Goal: Task Accomplishment & Management: Manage account settings

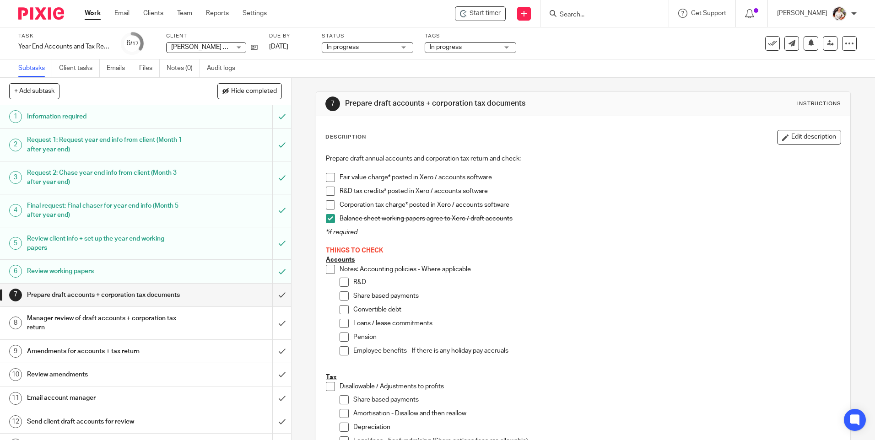
click at [330, 205] on span at bounding box center [330, 205] width 9 height 9
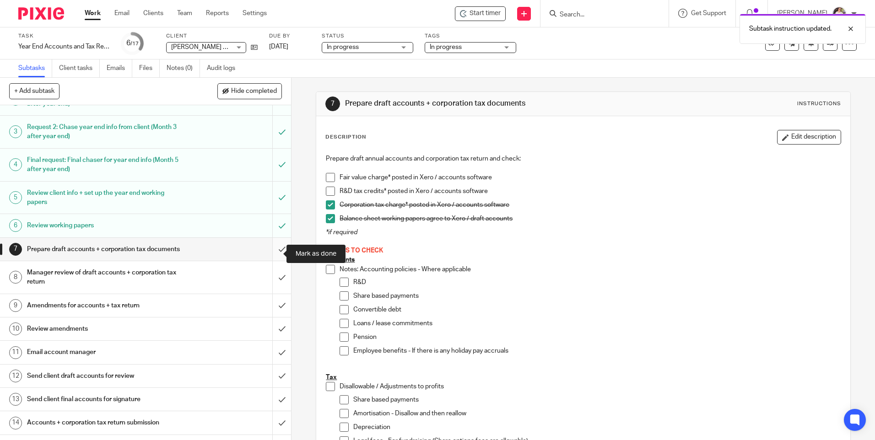
click at [269, 259] on input "submit" at bounding box center [145, 249] width 291 height 23
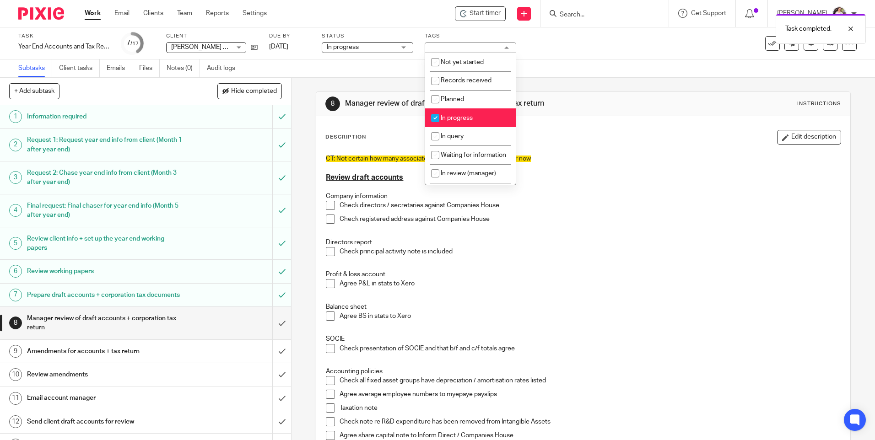
click at [474, 120] on li "In progress" at bounding box center [470, 117] width 91 height 19
checkbox input "false"
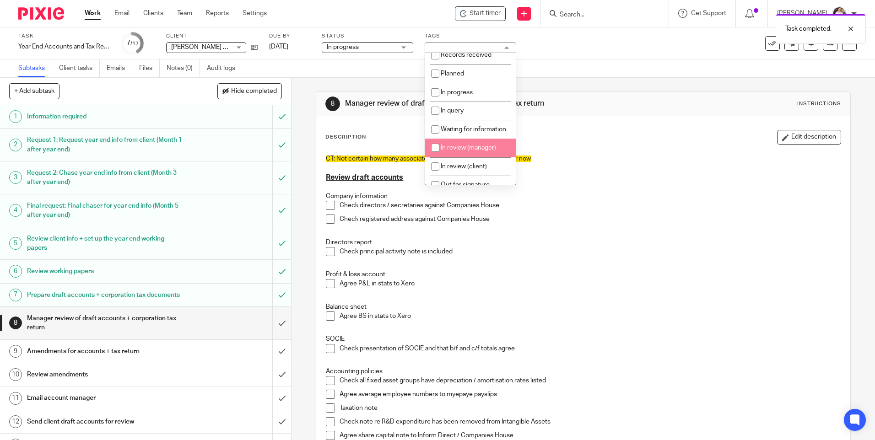
scroll to position [46, 0]
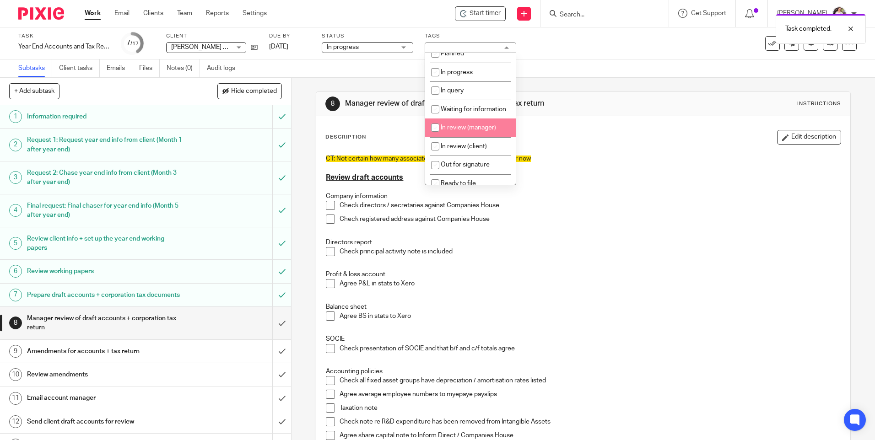
click at [477, 137] on li "In review (manager)" at bounding box center [470, 128] width 91 height 19
checkbox input "true"
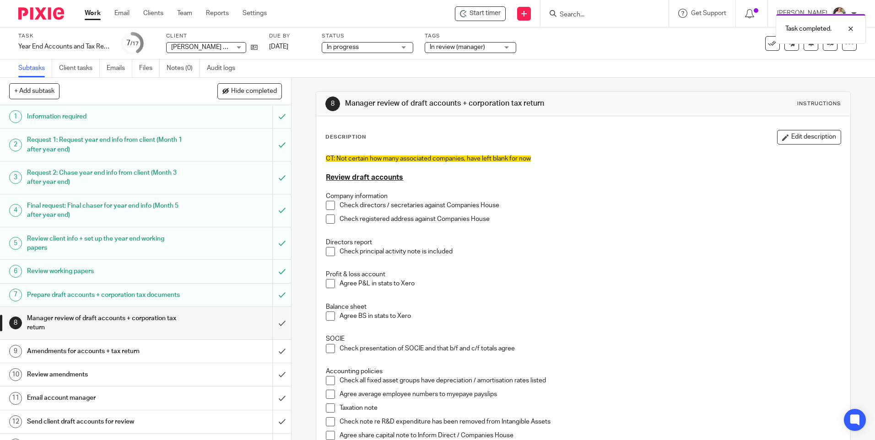
click at [674, 191] on p at bounding box center [583, 187] width 515 height 9
click at [823, 47] on link at bounding box center [830, 43] width 15 height 15
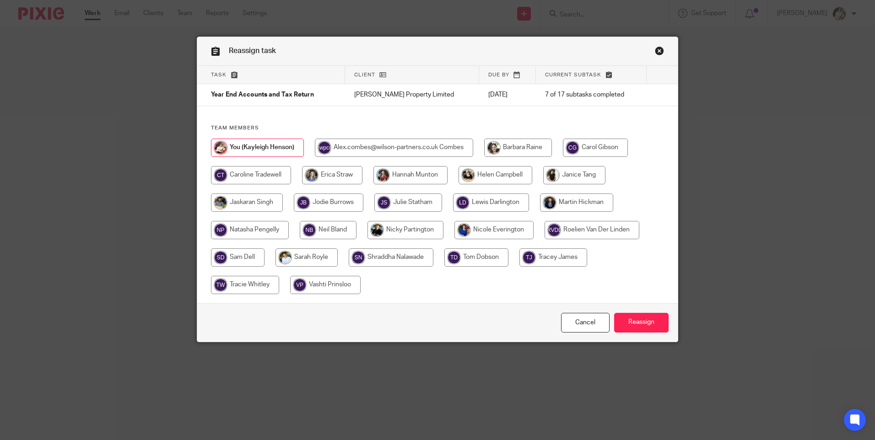
click at [266, 176] on input "radio" at bounding box center [251, 175] width 80 height 18
radio input "true"
click at [630, 323] on input "Reassign" at bounding box center [641, 323] width 54 height 20
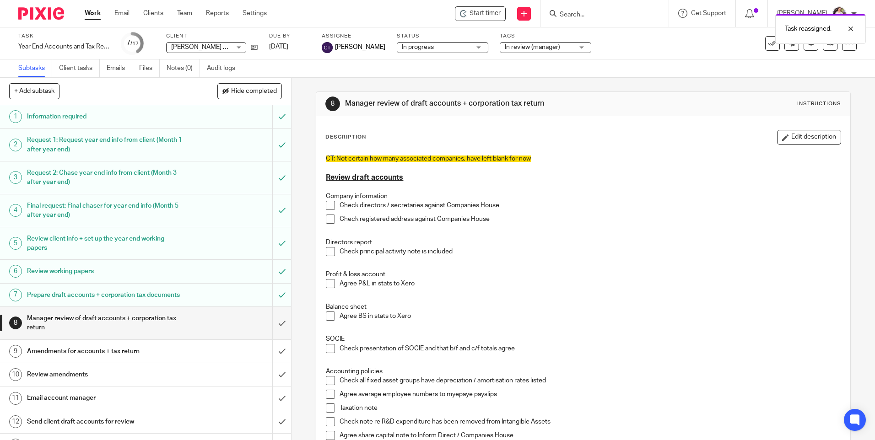
click at [97, 17] on link "Work" at bounding box center [93, 13] width 16 height 9
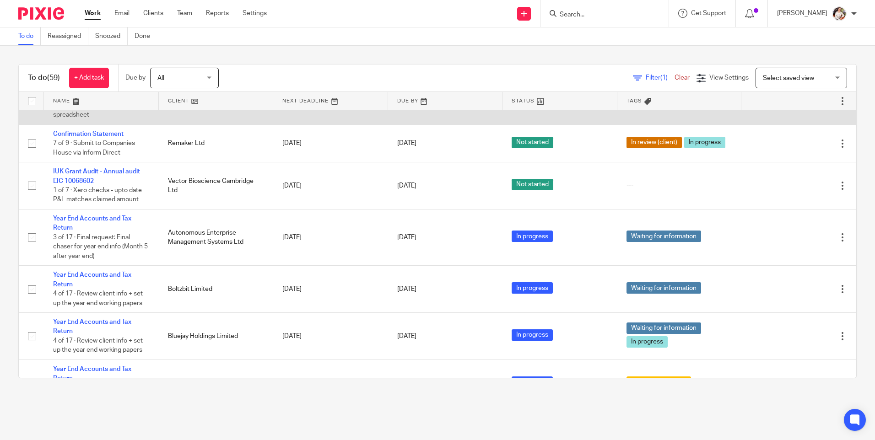
scroll to position [824, 0]
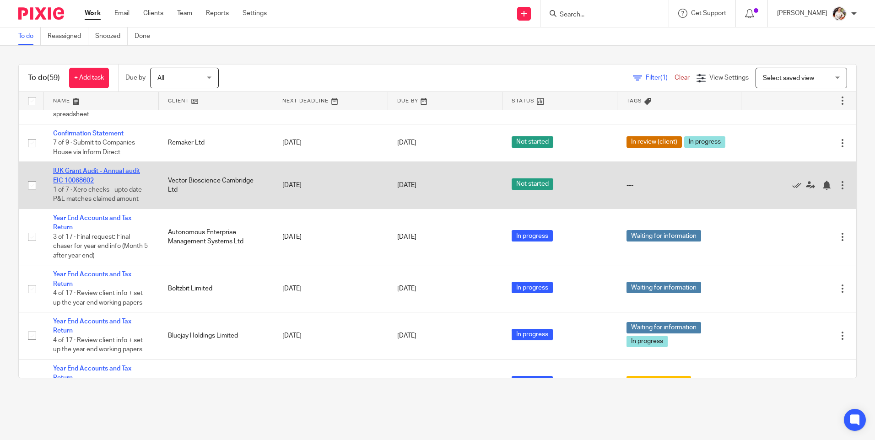
click at [110, 184] on link "IUK Grant Audit - Annual audit EIC 10068602" at bounding box center [96, 176] width 87 height 16
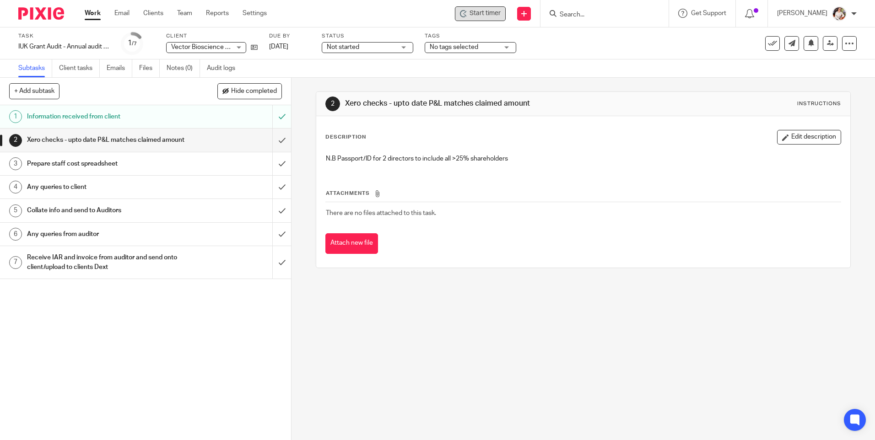
click at [481, 15] on span "Start timer" at bounding box center [485, 14] width 31 height 10
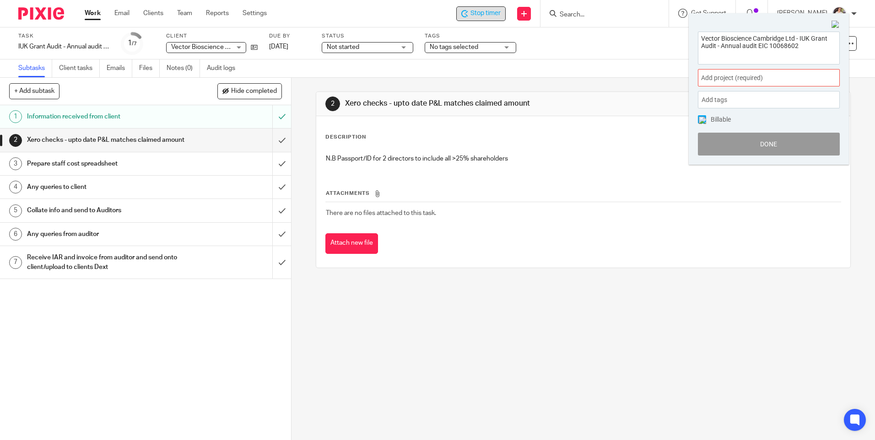
click at [763, 80] on span "Add project (required) :" at bounding box center [758, 78] width 115 height 10
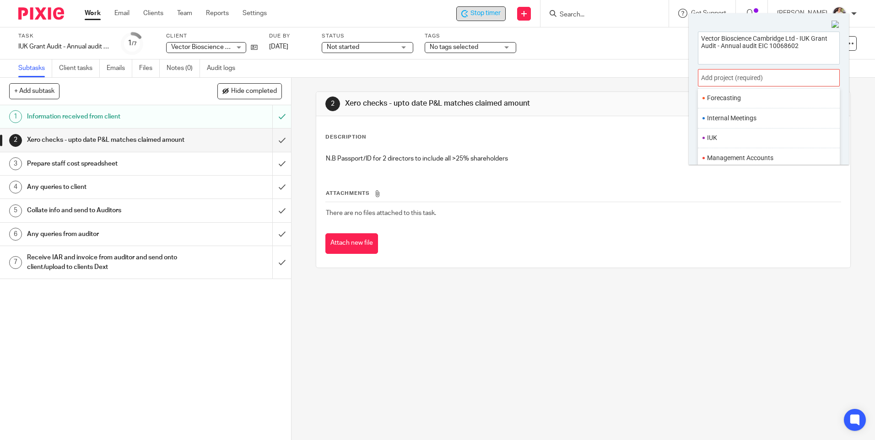
scroll to position [229, 0]
click at [741, 138] on li "IUK" at bounding box center [766, 135] width 119 height 10
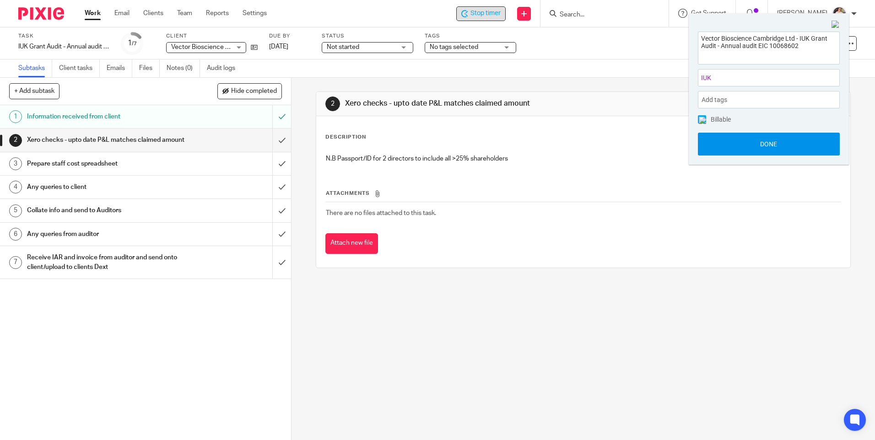
click at [745, 148] on button "Done" at bounding box center [769, 144] width 142 height 23
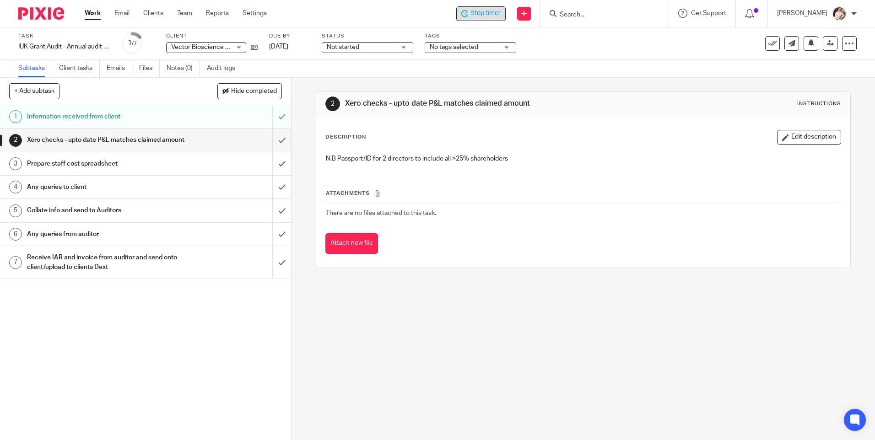
click at [481, 10] on span "Stop timer" at bounding box center [486, 14] width 30 height 10
click at [457, 11] on div "Start timer" at bounding box center [480, 13] width 51 height 15
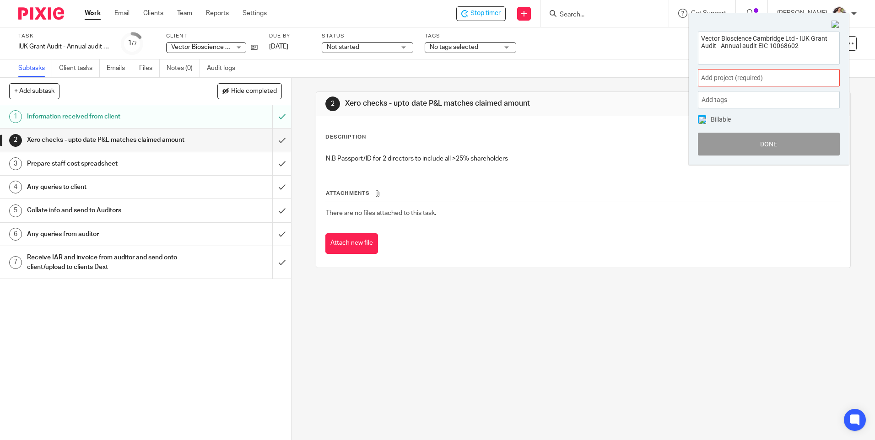
click at [814, 82] on span "Add project (required) :" at bounding box center [758, 78] width 115 height 10
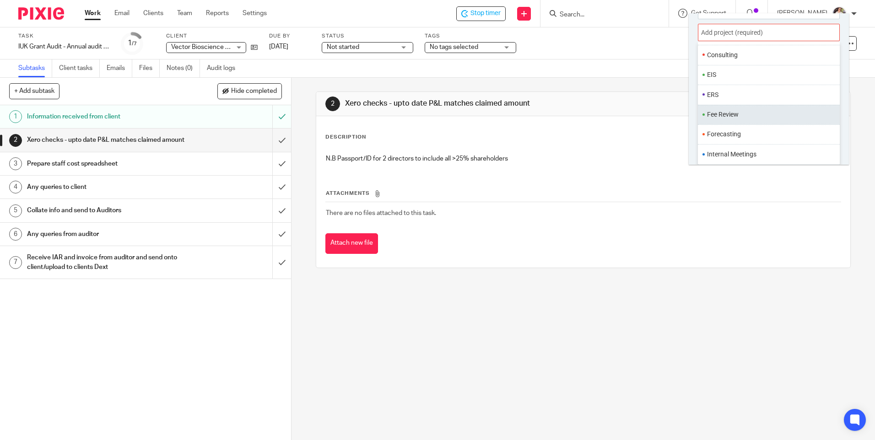
scroll to position [160, 0]
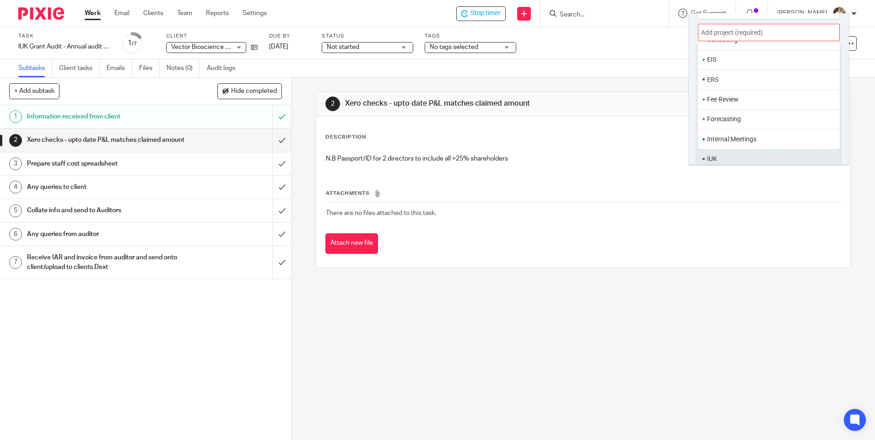
click at [731, 158] on li "IUK" at bounding box center [766, 159] width 119 height 10
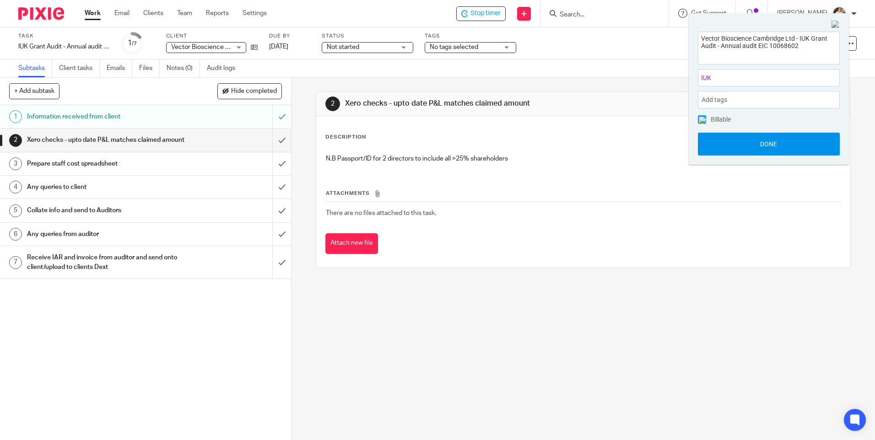
click at [727, 146] on button "Done" at bounding box center [769, 144] width 142 height 23
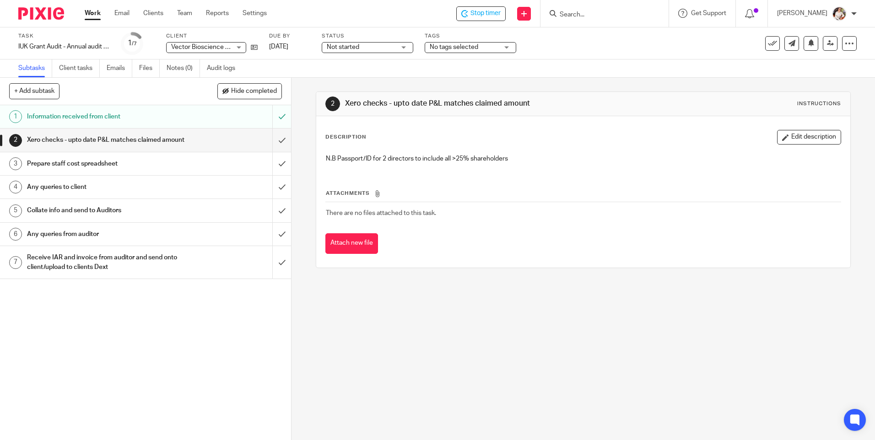
click at [825, 19] on div "[PERSON_NAME]" at bounding box center [817, 13] width 80 height 15
click at [825, 34] on span "My profile" at bounding box center [818, 36] width 28 height 6
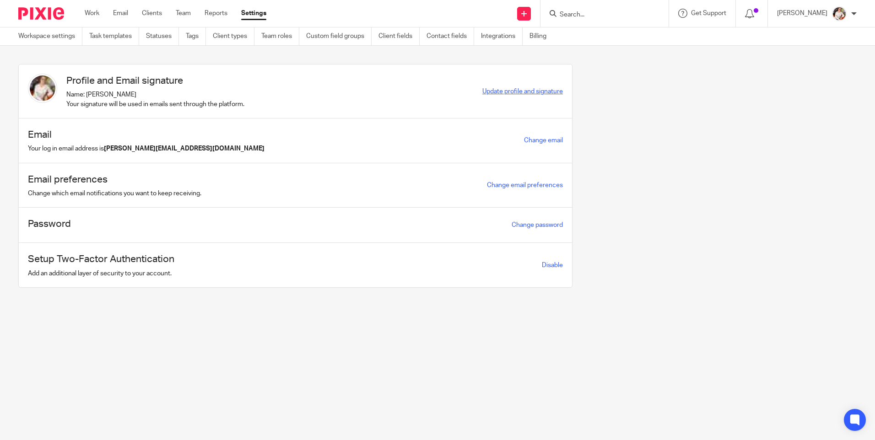
click at [491, 89] on span "Update profile and signature" at bounding box center [523, 91] width 81 height 6
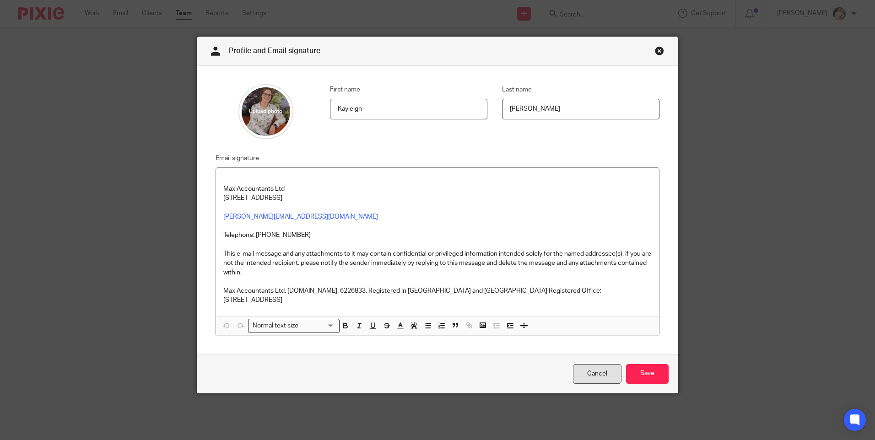
click at [594, 373] on link "Cancel" at bounding box center [597, 374] width 49 height 20
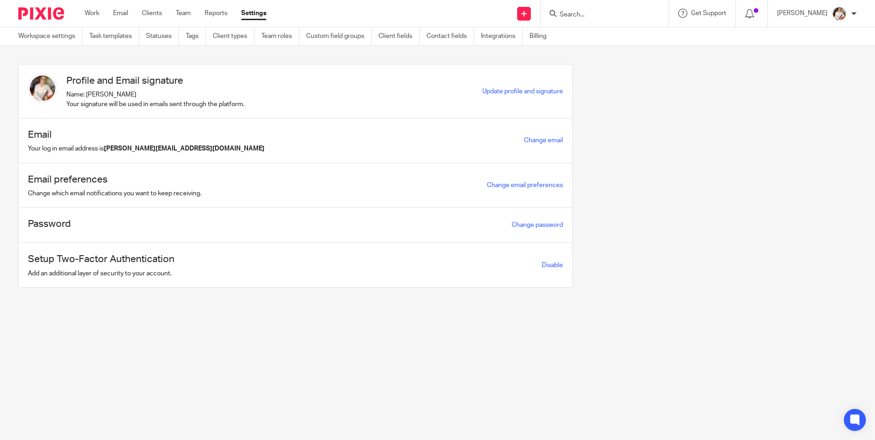
click at [577, 16] on input "Search" at bounding box center [600, 15] width 82 height 8
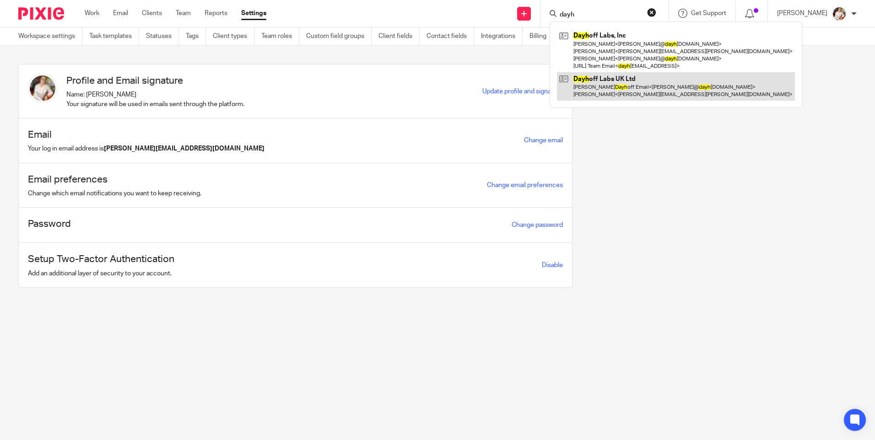
type input "dayh"
click at [622, 80] on link at bounding box center [676, 86] width 238 height 28
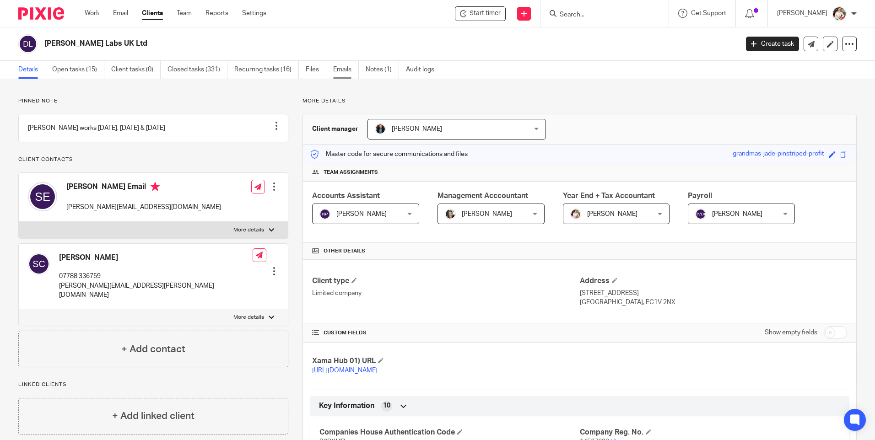
click at [353, 69] on link "Emails" at bounding box center [346, 70] width 26 height 18
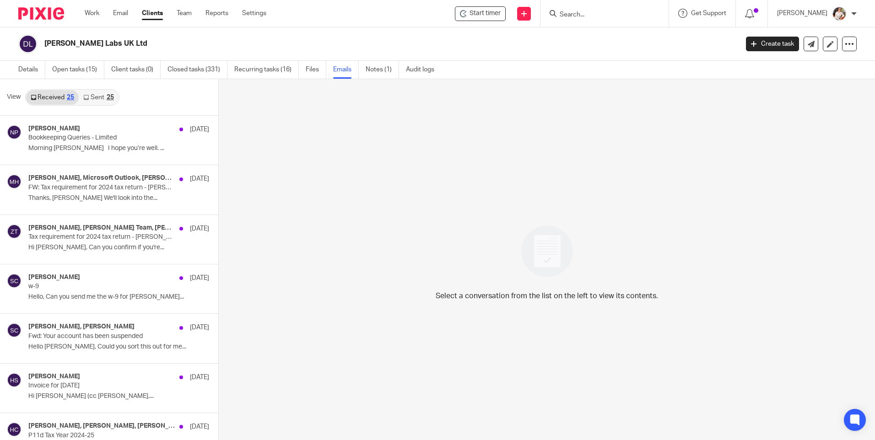
click at [104, 93] on link "Sent 25" at bounding box center [98, 97] width 39 height 15
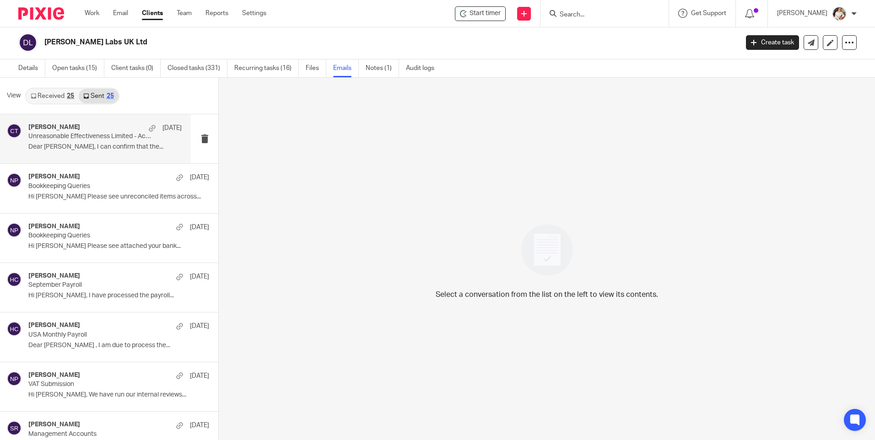
click at [80, 138] on p "Unreasonable Effectiveness Limited - Accounts & Tax Return Submission" at bounding box center [89, 137] width 123 height 8
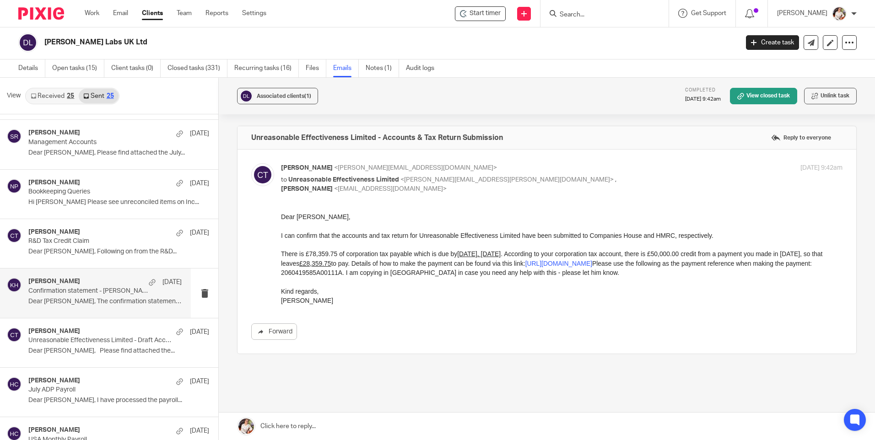
scroll to position [320, 0]
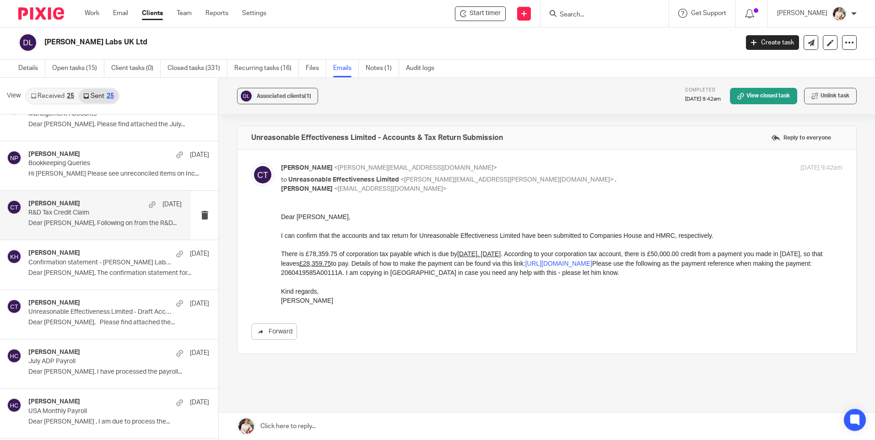
click at [92, 228] on div "Caroline Tradewell 13 Aug R&D Tax Credit Claim Dear Steve, Following on from th…" at bounding box center [104, 215] width 153 height 31
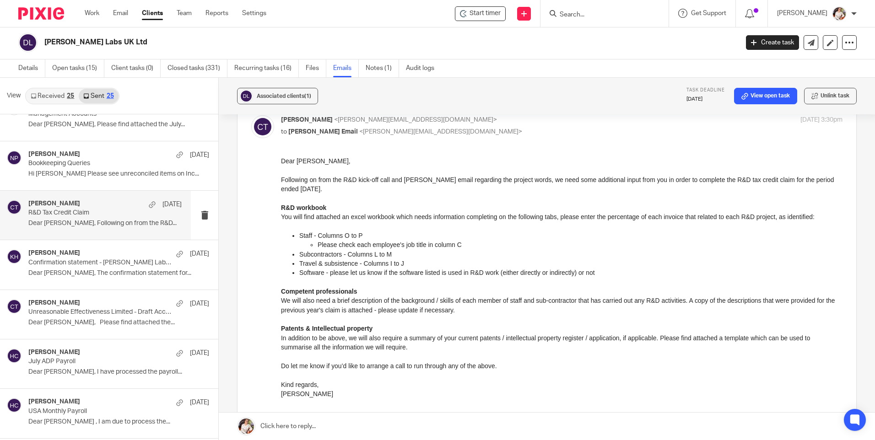
scroll to position [46, 0]
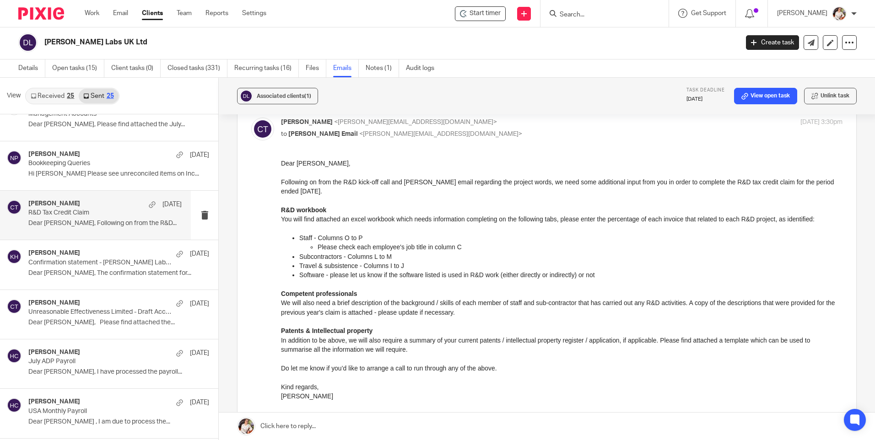
click at [578, 15] on input "Search" at bounding box center [600, 15] width 82 height 8
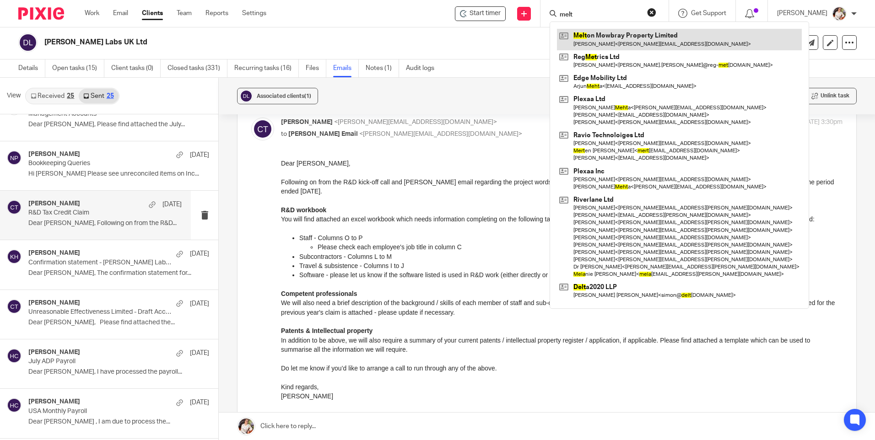
type input "melt"
click at [630, 42] on link at bounding box center [679, 39] width 245 height 21
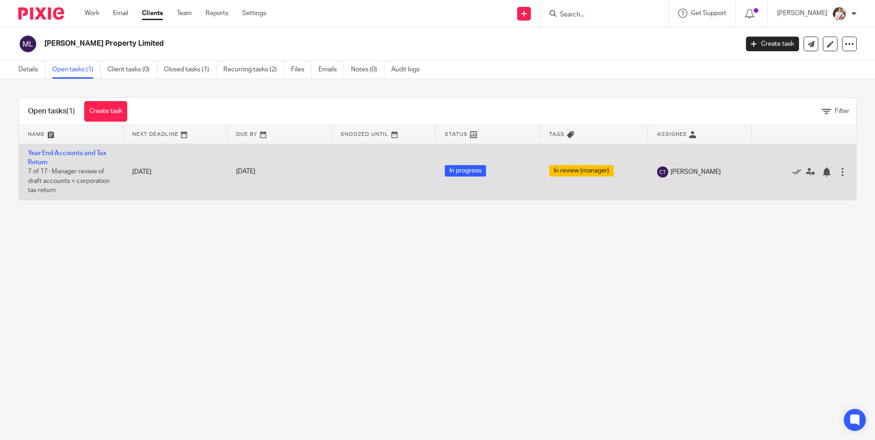
click at [76, 176] on td "Year End Accounts and Tax Return 7 of 17 · Manager review of draft accounts + c…" at bounding box center [71, 172] width 104 height 56
click at [65, 158] on td "Year End Accounts and Tax Return 7 of 17 · Manager review of draft accounts + c…" at bounding box center [71, 172] width 104 height 56
click at [65, 155] on link "Year End Accounts and Tax Return" at bounding box center [67, 158] width 78 height 16
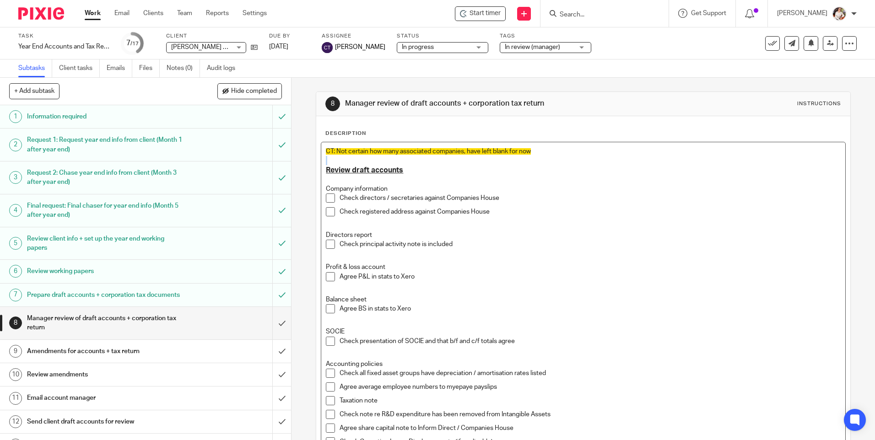
drag, startPoint x: 552, startPoint y: 155, endPoint x: 317, endPoint y: 158, distance: 234.9
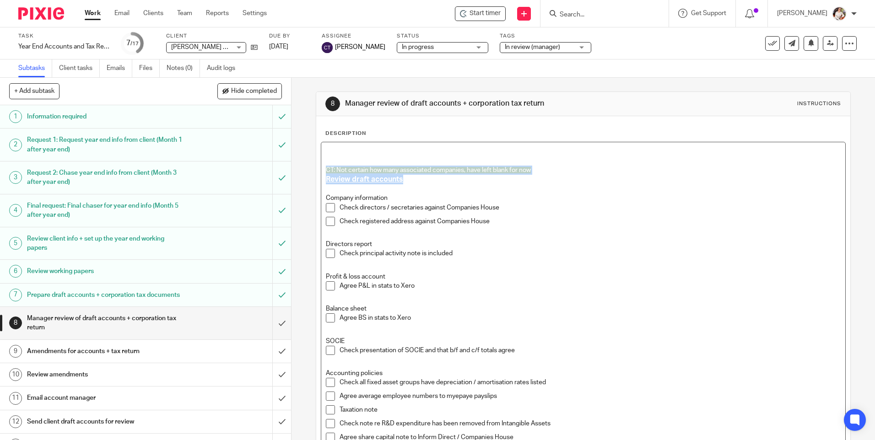
drag, startPoint x: 537, startPoint y: 175, endPoint x: 322, endPoint y: 168, distance: 214.3
click at [429, 172] on span "CT: Not certain how many associated companies, have left blank for now" at bounding box center [428, 170] width 205 height 6
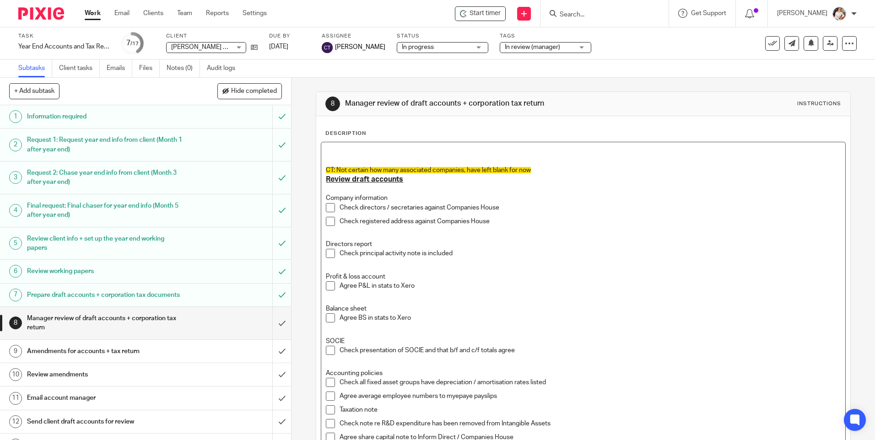
click at [588, 162] on p at bounding box center [583, 160] width 515 height 9
drag, startPoint x: 444, startPoint y: 171, endPoint x: 316, endPoint y: 162, distance: 128.1
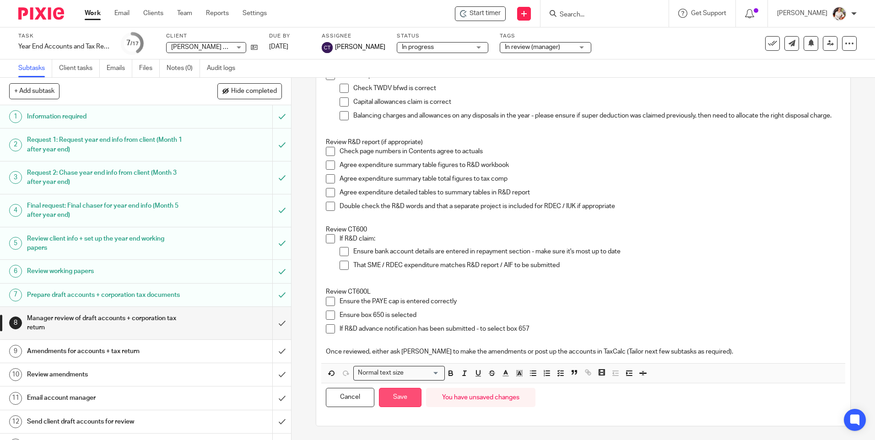
click at [404, 396] on button "Save" at bounding box center [400, 398] width 43 height 20
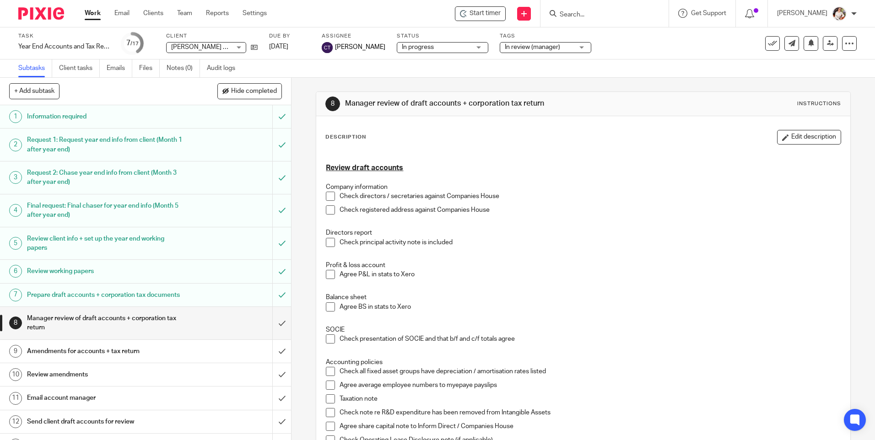
click at [101, 13] on ul "Work Email Clients Team Reports Settings" at bounding box center [183, 13] width 196 height 9
click at [99, 15] on link "Work" at bounding box center [93, 13] width 16 height 9
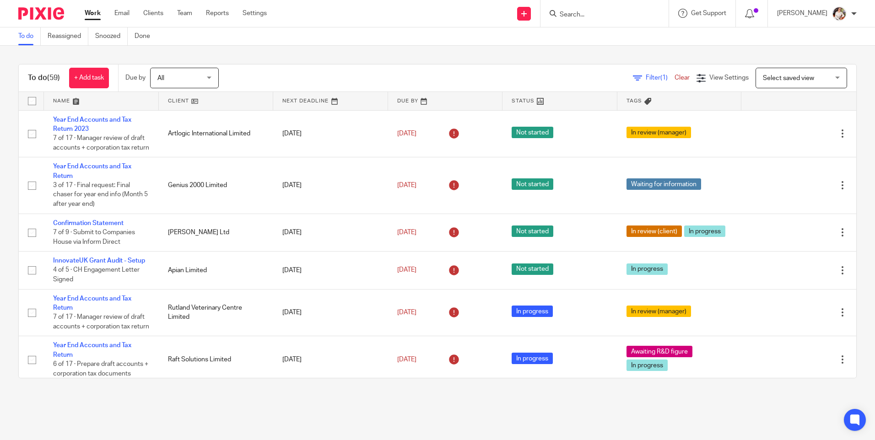
click at [856, 9] on div "[PERSON_NAME]" at bounding box center [817, 13] width 80 height 15
click at [827, 37] on span "My profile" at bounding box center [818, 36] width 28 height 6
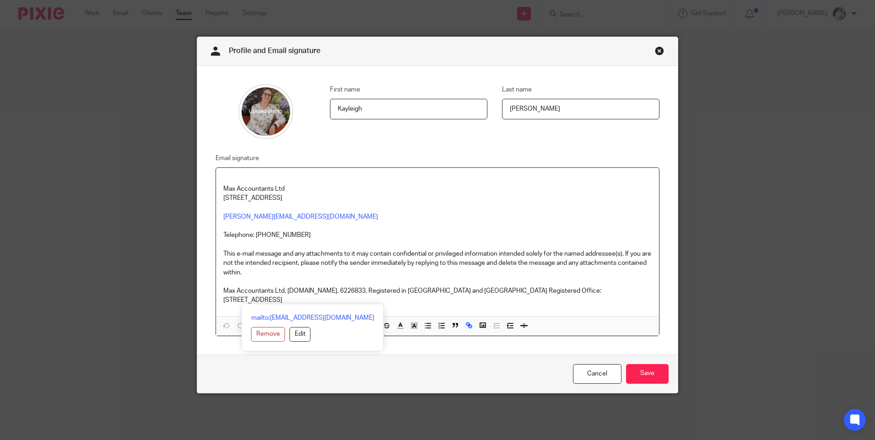
drag, startPoint x: 220, startPoint y: 189, endPoint x: 471, endPoint y: 305, distance: 276.9
click at [471, 305] on div "Max Accountants Ltd [GEOGRAPHIC_DATA] [EMAIL_ADDRESS][DOMAIN_NAME] Telephone: […" at bounding box center [437, 242] width 443 height 148
copy div "Max Accountants Ltd [GEOGRAPHIC_DATA] [EMAIL_ADDRESS][DOMAIN_NAME] Telephone: […"
click at [588, 371] on link "Cancel" at bounding box center [597, 374] width 49 height 20
